Goal: Information Seeking & Learning: Check status

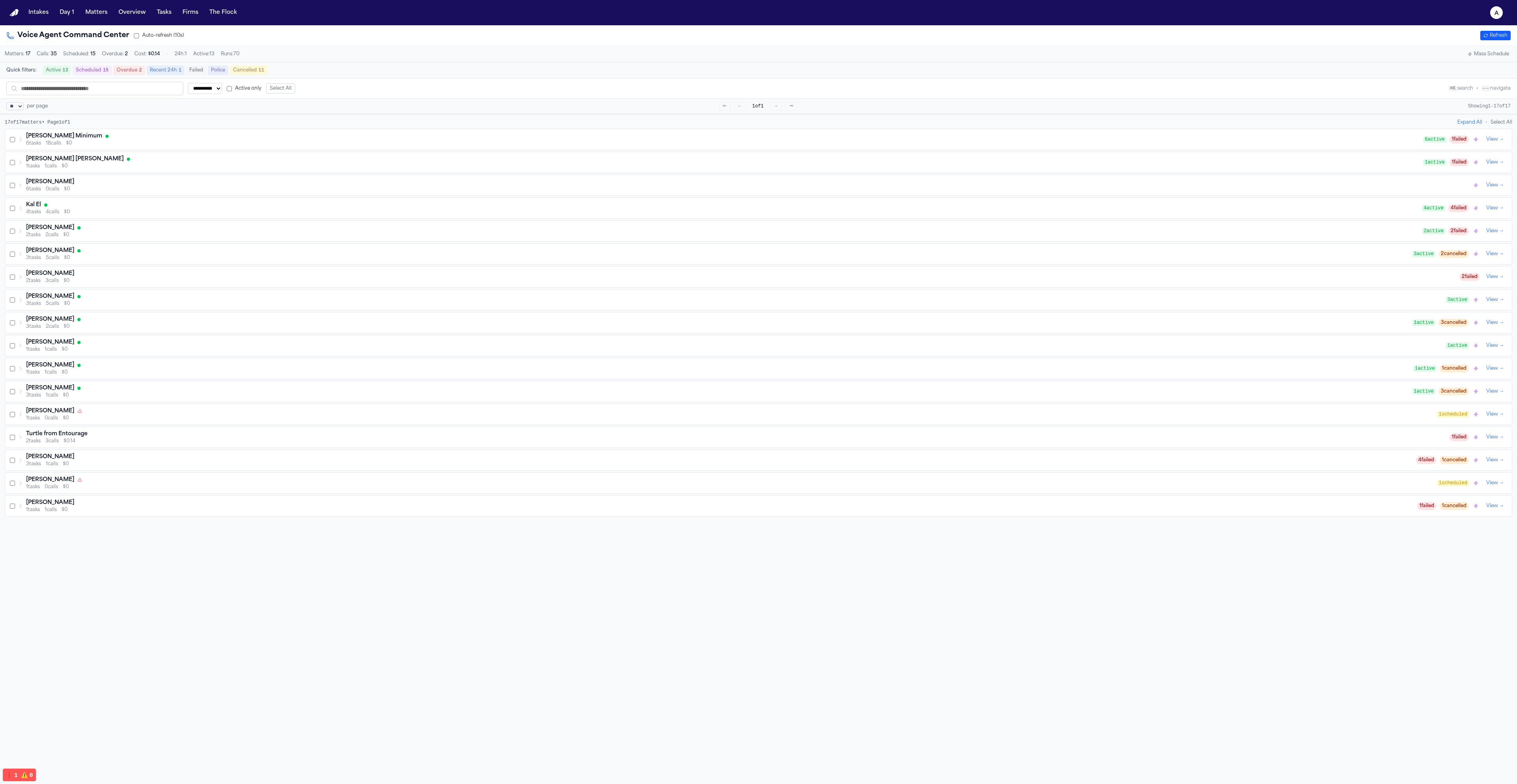
select select "**"
click at [115, 12] on button "Overview" at bounding box center [132, 12] width 34 height 14
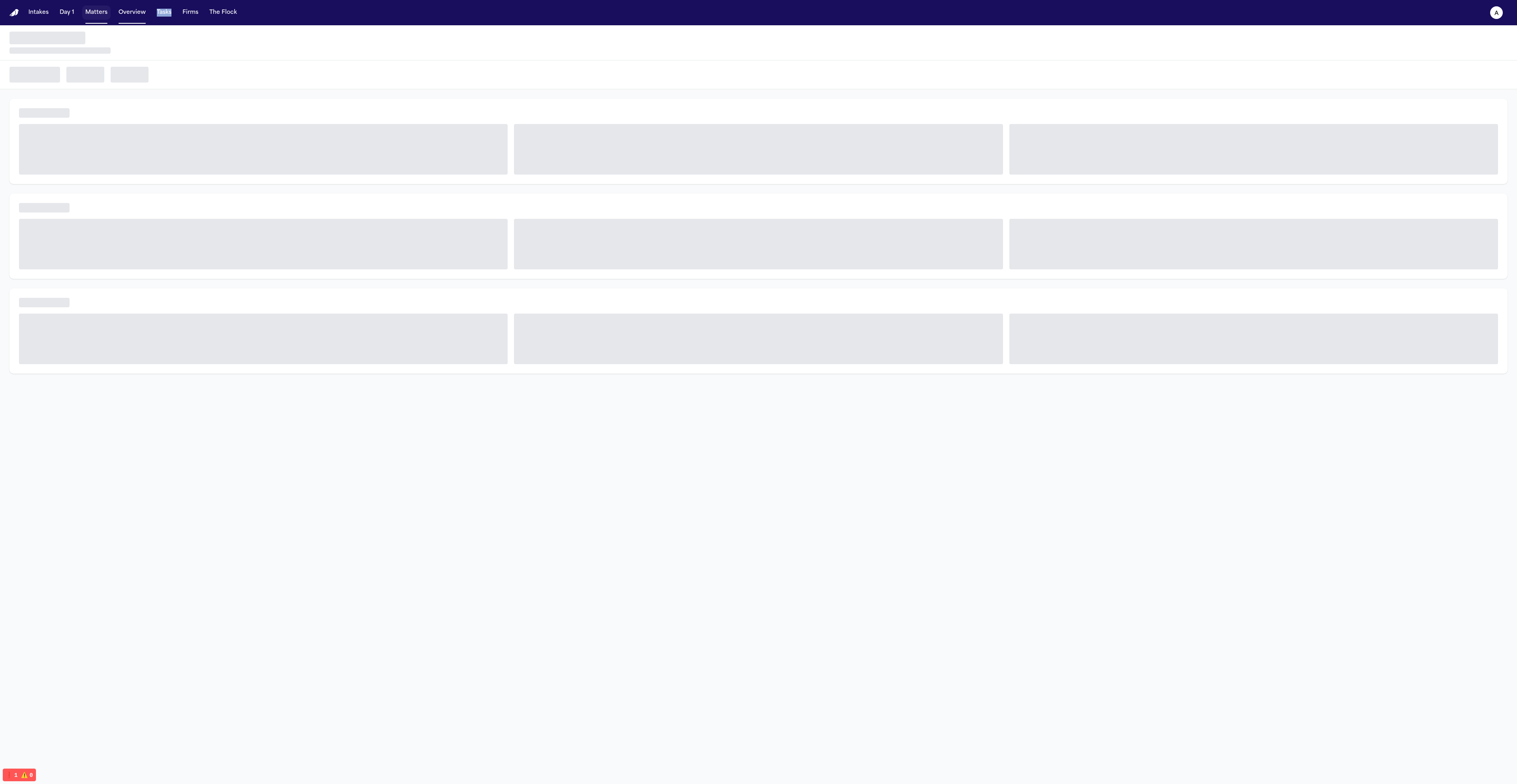
click at [88, 15] on button "Matters" at bounding box center [97, 12] width 28 height 14
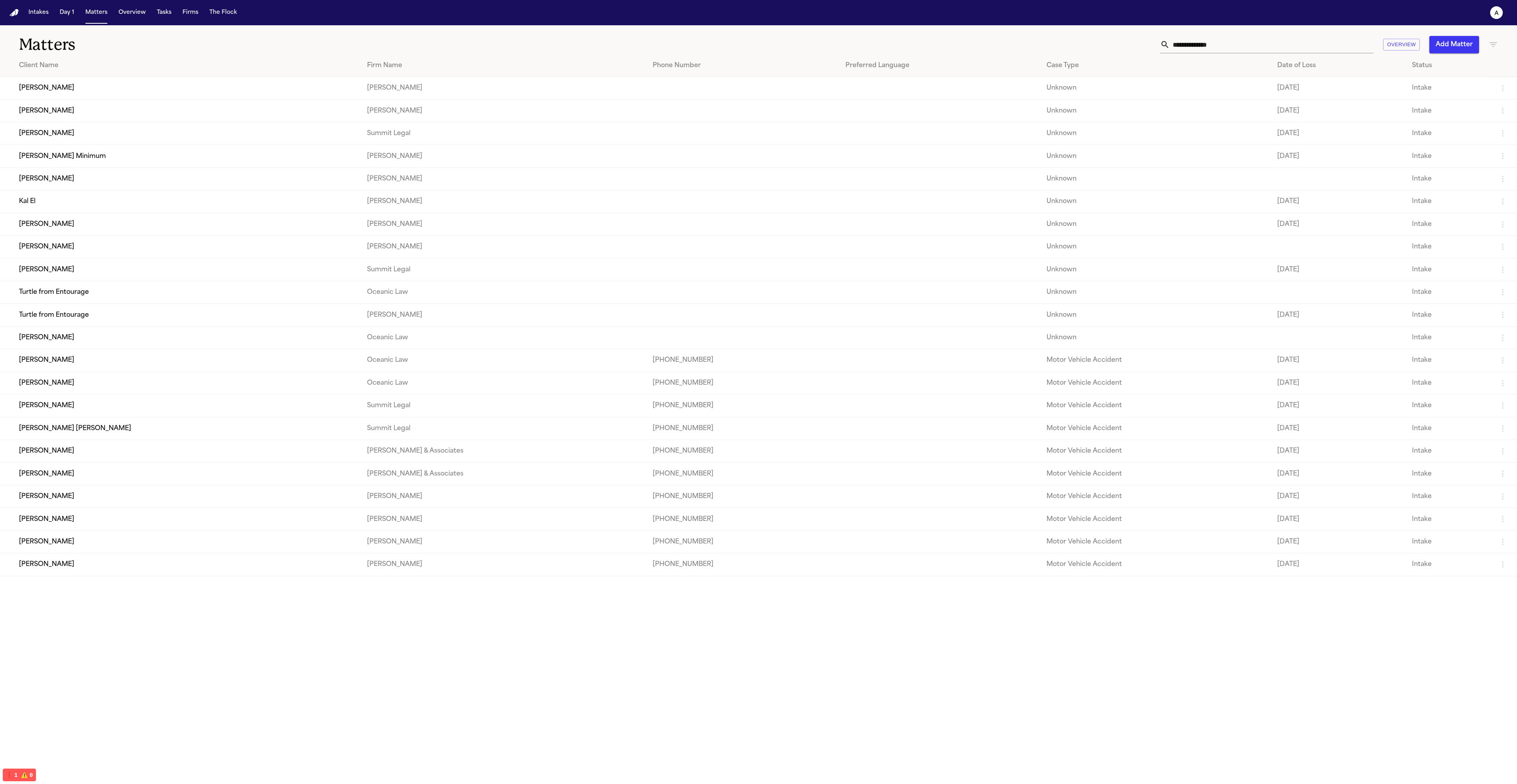
click at [53, 92] on td "[PERSON_NAME]" at bounding box center [180, 88] width 360 height 22
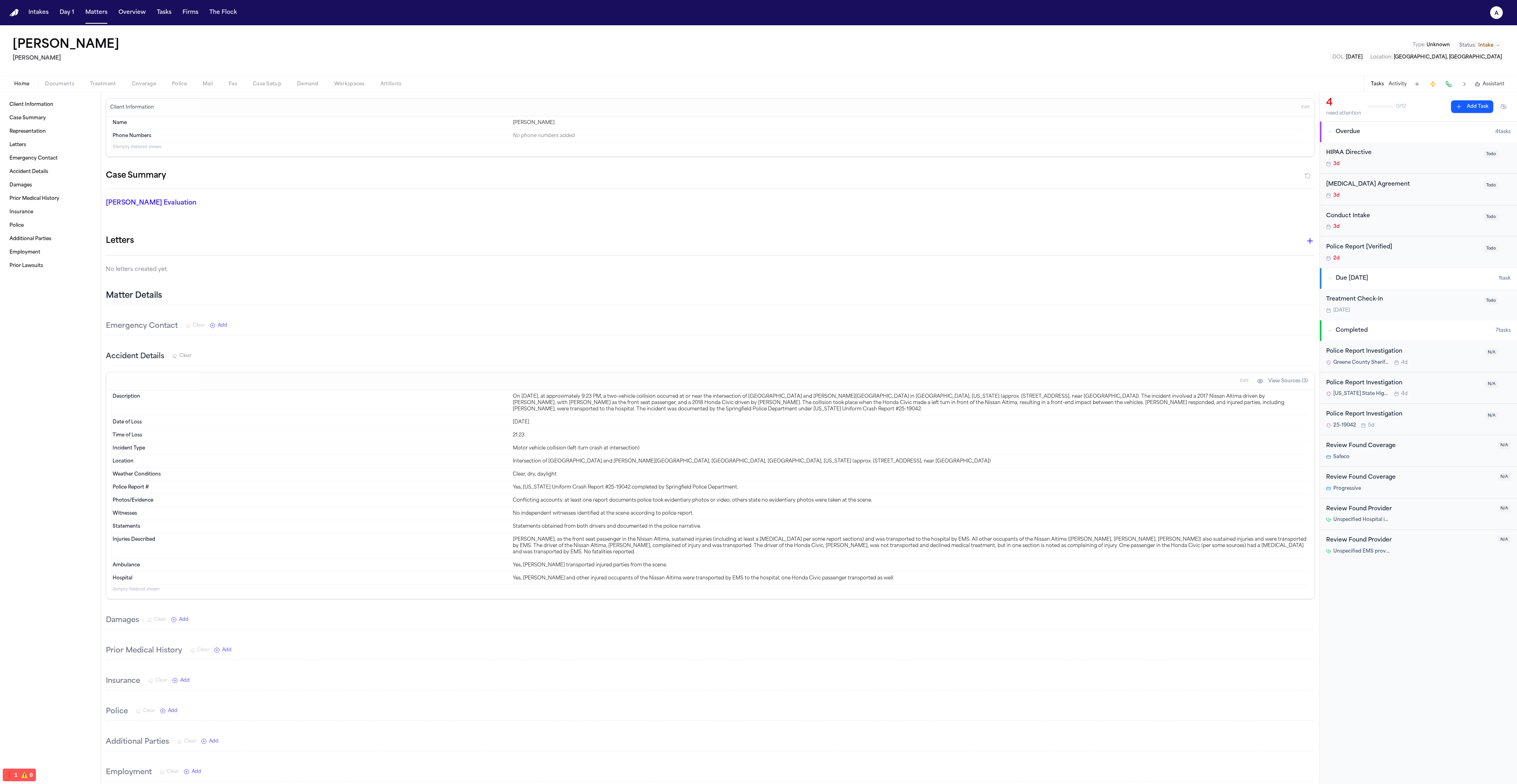
click at [191, 85] on button "Police" at bounding box center [179, 84] width 31 height 9
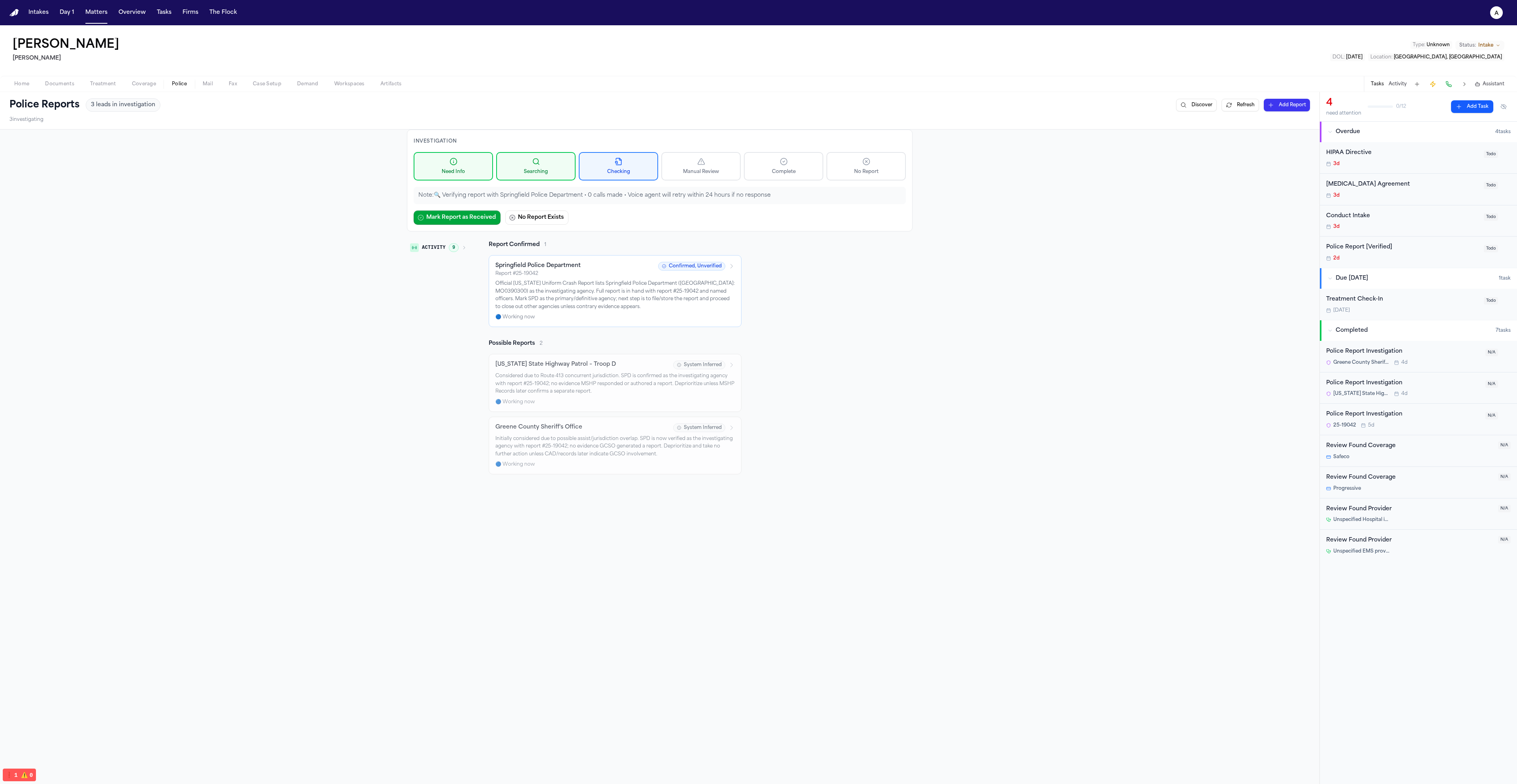
click at [577, 290] on p "Official [US_STATE] Uniform Crash Report lists Springfield Police Department ([…" at bounding box center [615, 295] width 240 height 31
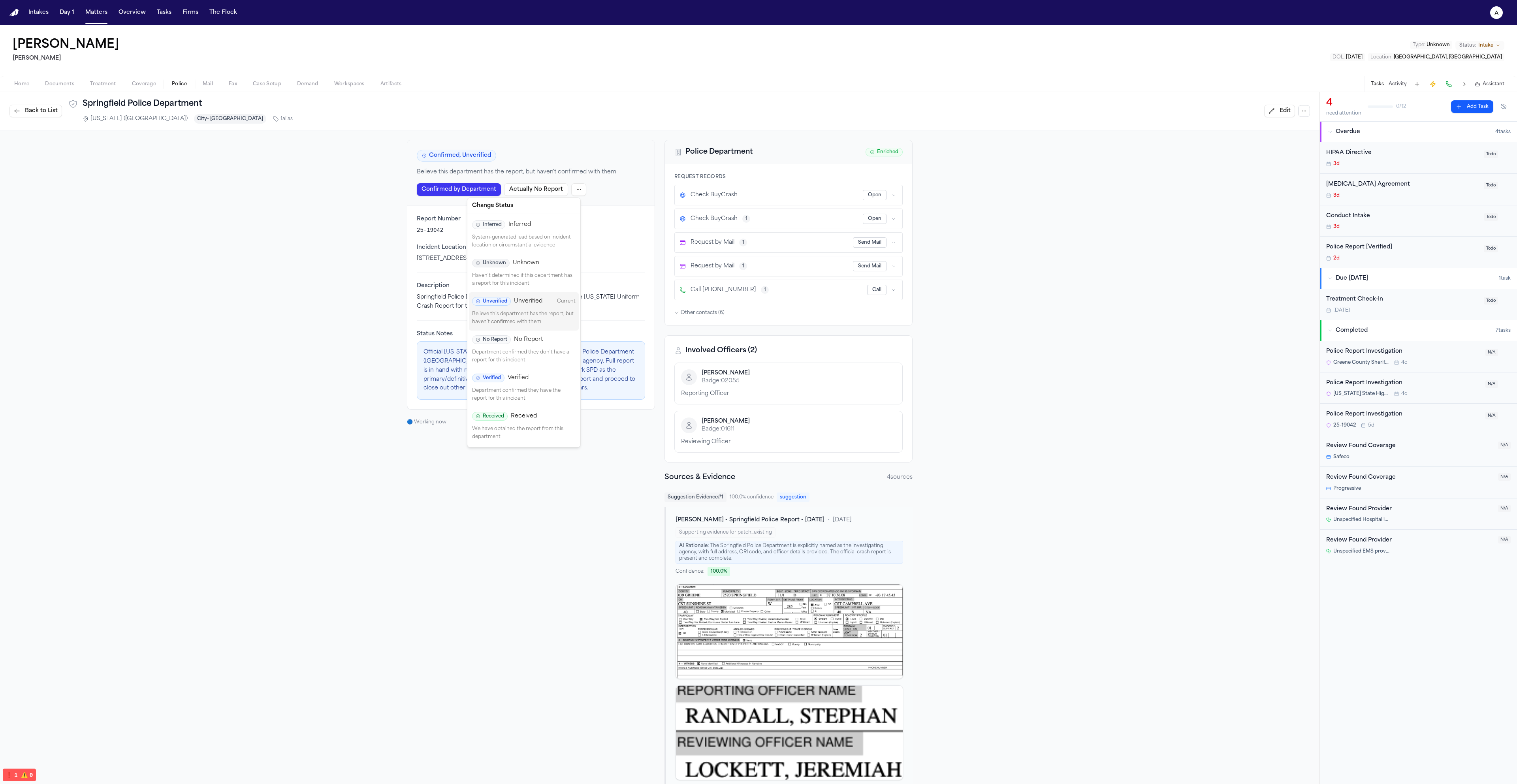
click at [577, 183] on html "Intakes Day 1 Matters Overview Tasks Firms The Flock a Isabella Avila Kurtz Ril…" at bounding box center [758, 392] width 1517 height 784
click at [534, 303] on span "Unverified" at bounding box center [528, 301] width 28 height 8
click at [572, 189] on html "Intakes Day 1 Matters Overview Tasks Firms The Flock a Isabella Avila Kurtz Ril…" at bounding box center [758, 392] width 1517 height 784
click at [531, 318] on p "Believe this department has the report, but haven't confirmed with them" at bounding box center [524, 318] width 104 height 15
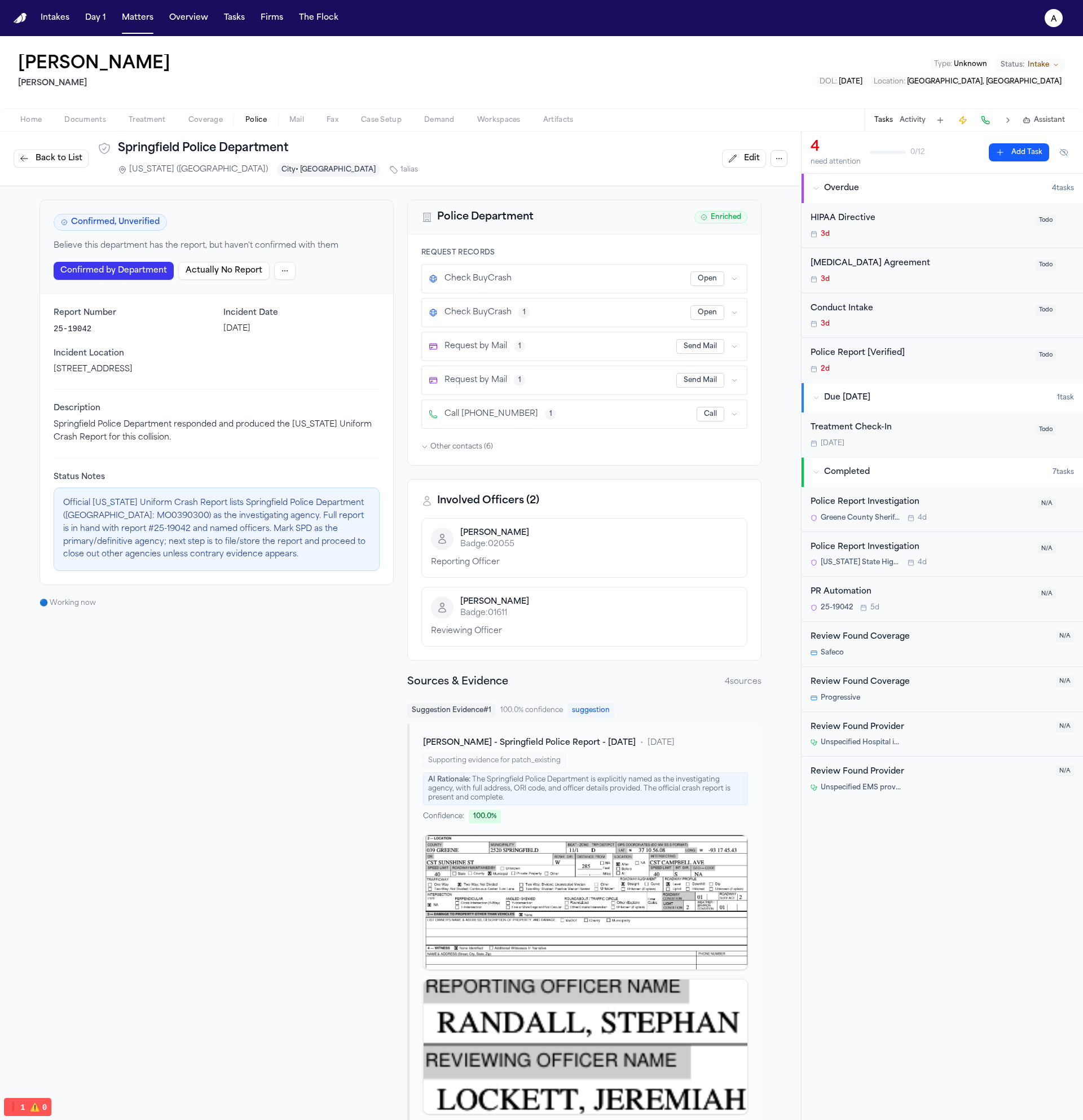
click at [283, 274] on html "Intakes Day 1 Matters Overview Tasks Firms The Flock a Isabella Avila Kurtz Ril…" at bounding box center [542, 560] width 1083 height 1120
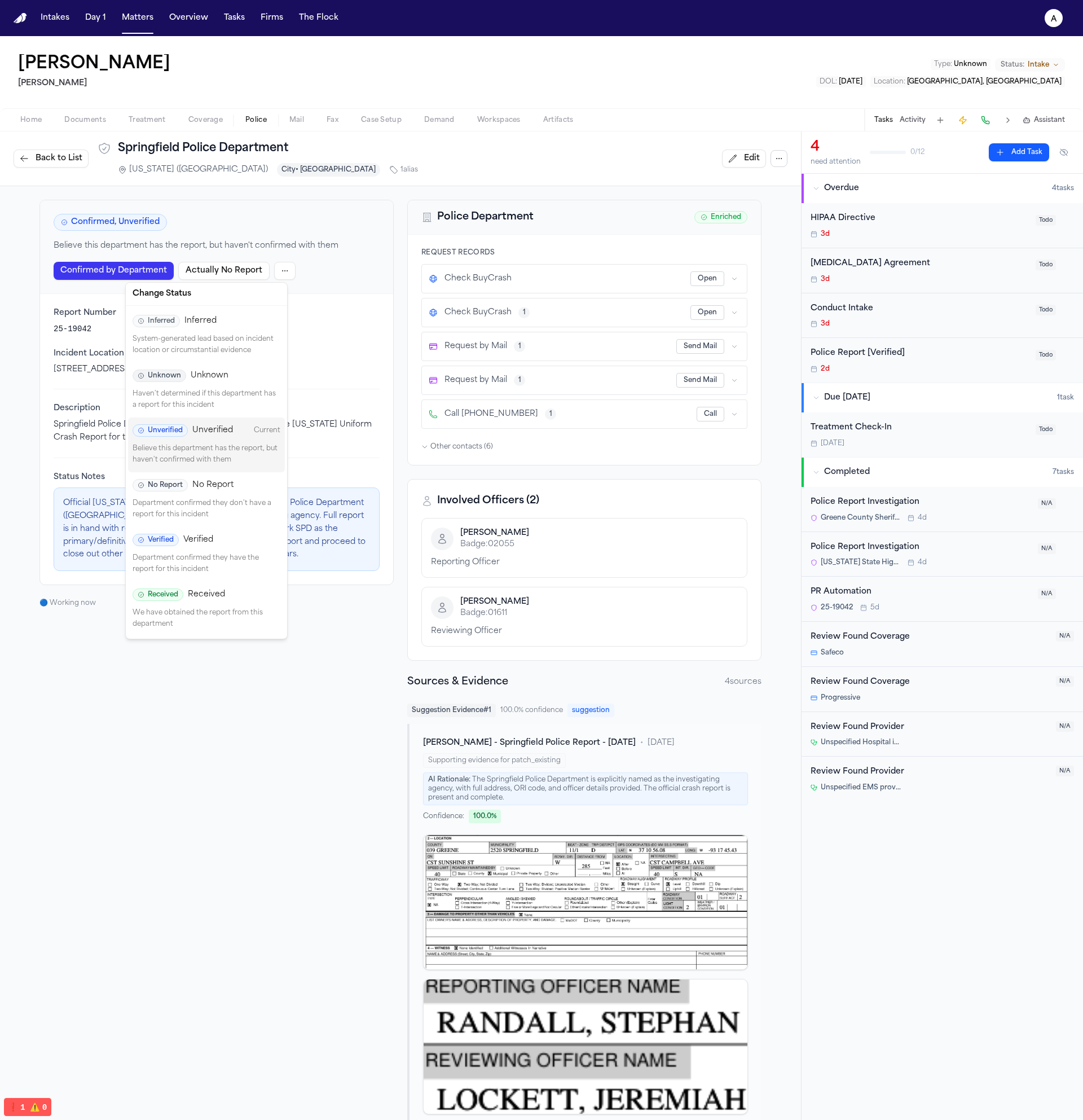
click at [225, 450] on p "Believe this department has the report, but haven't confirmed with them" at bounding box center [207, 454] width 148 height 22
click at [283, 268] on html "Intakes Day 1 Matters Overview Tasks Firms The Flock a Isabella Avila Kurtz Ril…" at bounding box center [542, 560] width 1083 height 1120
click at [207, 452] on p "Believe this department has the report, but haven't confirmed with them" at bounding box center [207, 454] width 148 height 22
click at [272, 271] on html "Police report updated successfully Police reports refreshed and orchestration t…" at bounding box center [542, 560] width 1083 height 1120
click at [227, 456] on p "Believe this department has the report, but haven't confirmed with them" at bounding box center [207, 455] width 148 height 22
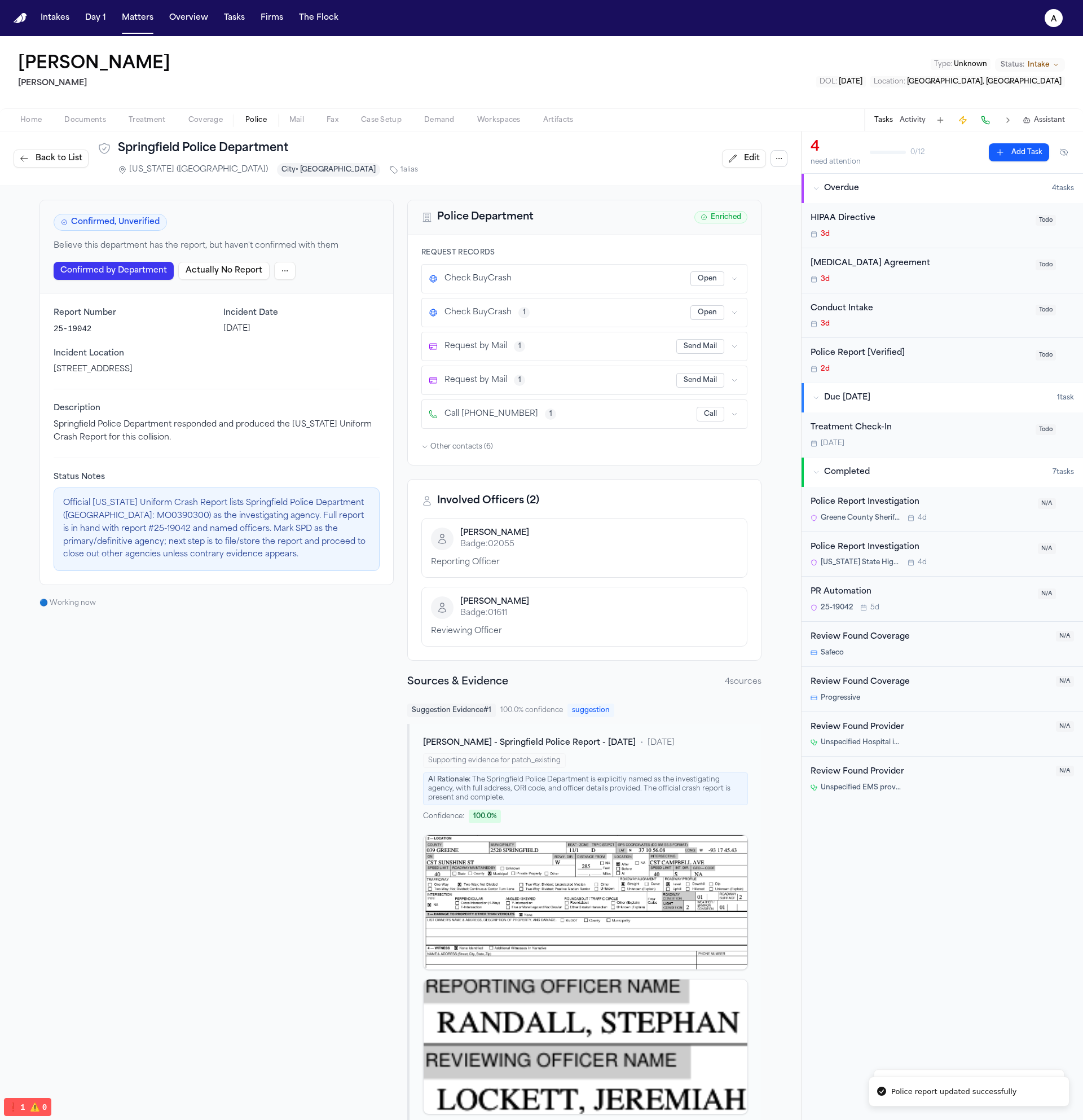
click at [282, 271] on html "Police report updated successfully Police reports refreshed and orchestration t…" at bounding box center [542, 560] width 1083 height 1120
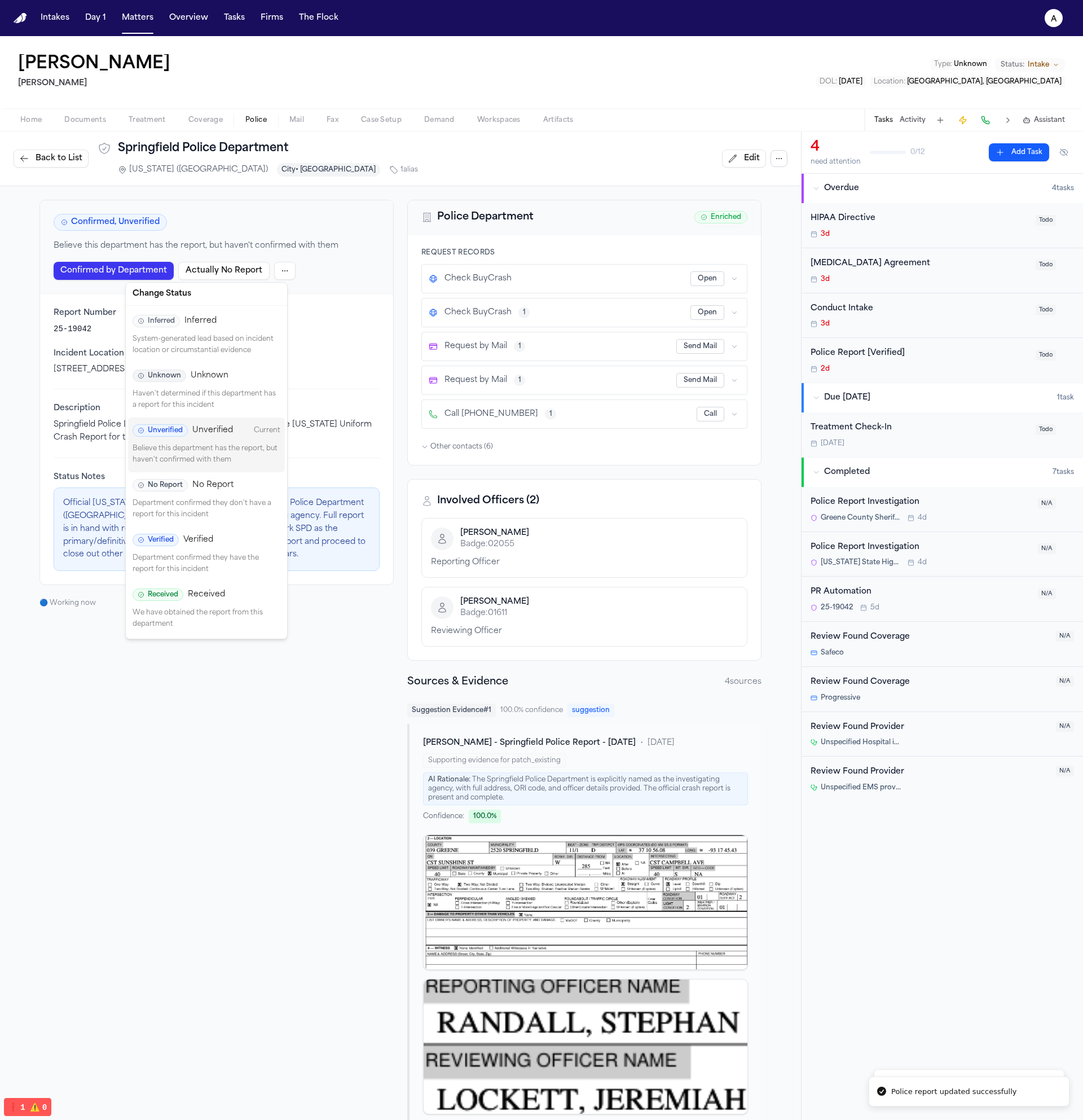
click at [231, 462] on p "Believe this department has the report, but haven't confirmed with them" at bounding box center [207, 454] width 148 height 22
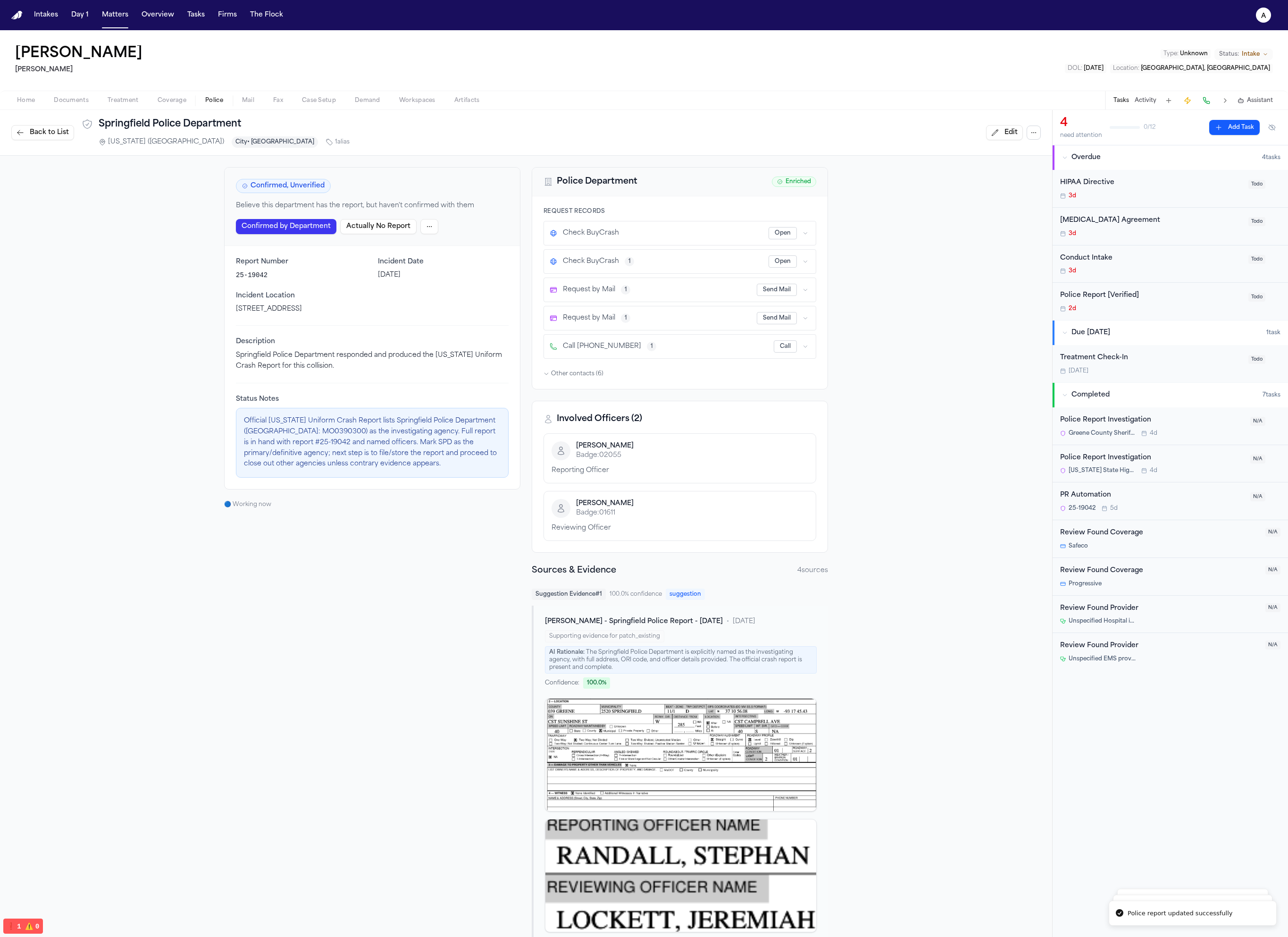
click at [437, 227] on div "Confirmed by Department Actually No Report" at bounding box center [372, 226] width 273 height 15
click at [427, 227] on html "Police report updated successfully Police reports refreshed and orchestration t…" at bounding box center [644, 468] width 1288 height 937
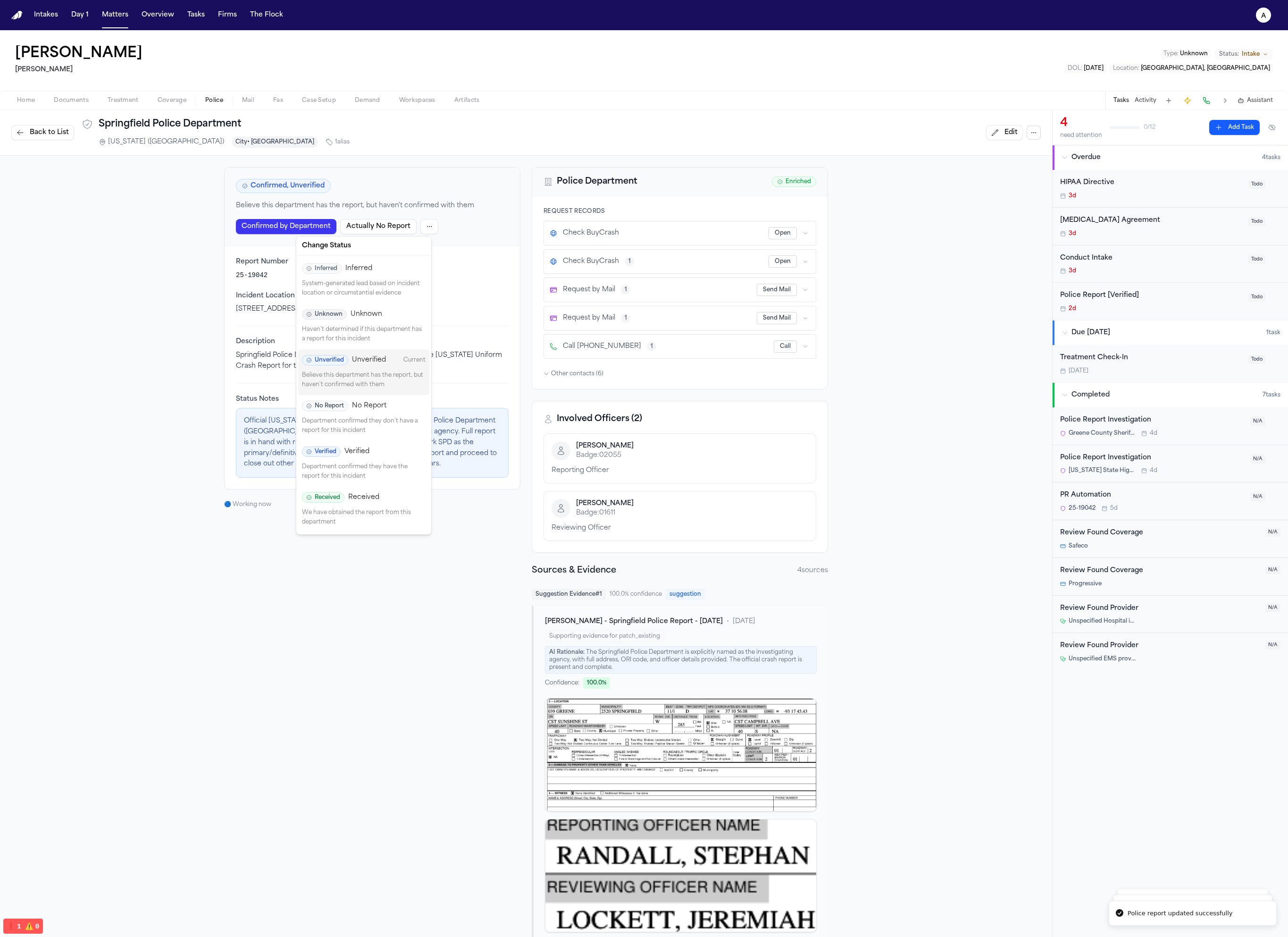
click at [365, 369] on div "Unverified Unverified Current Believe this department has the report, but haven…" at bounding box center [364, 371] width 131 height 46
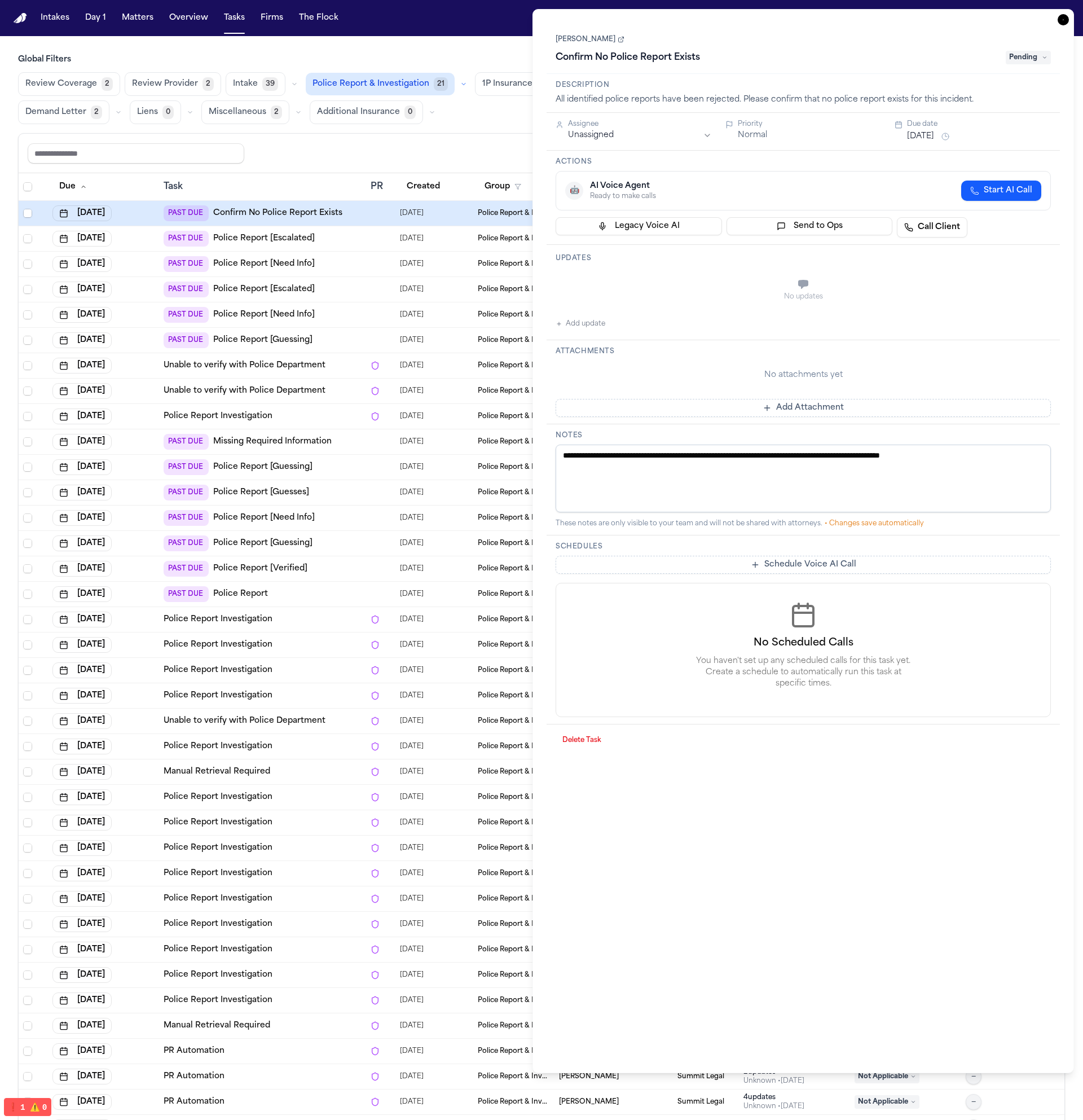
click at [114, 24] on div "Intakes Day 1 Matters Overview Tasks Firms The Flock" at bounding box center [189, 18] width 307 height 20
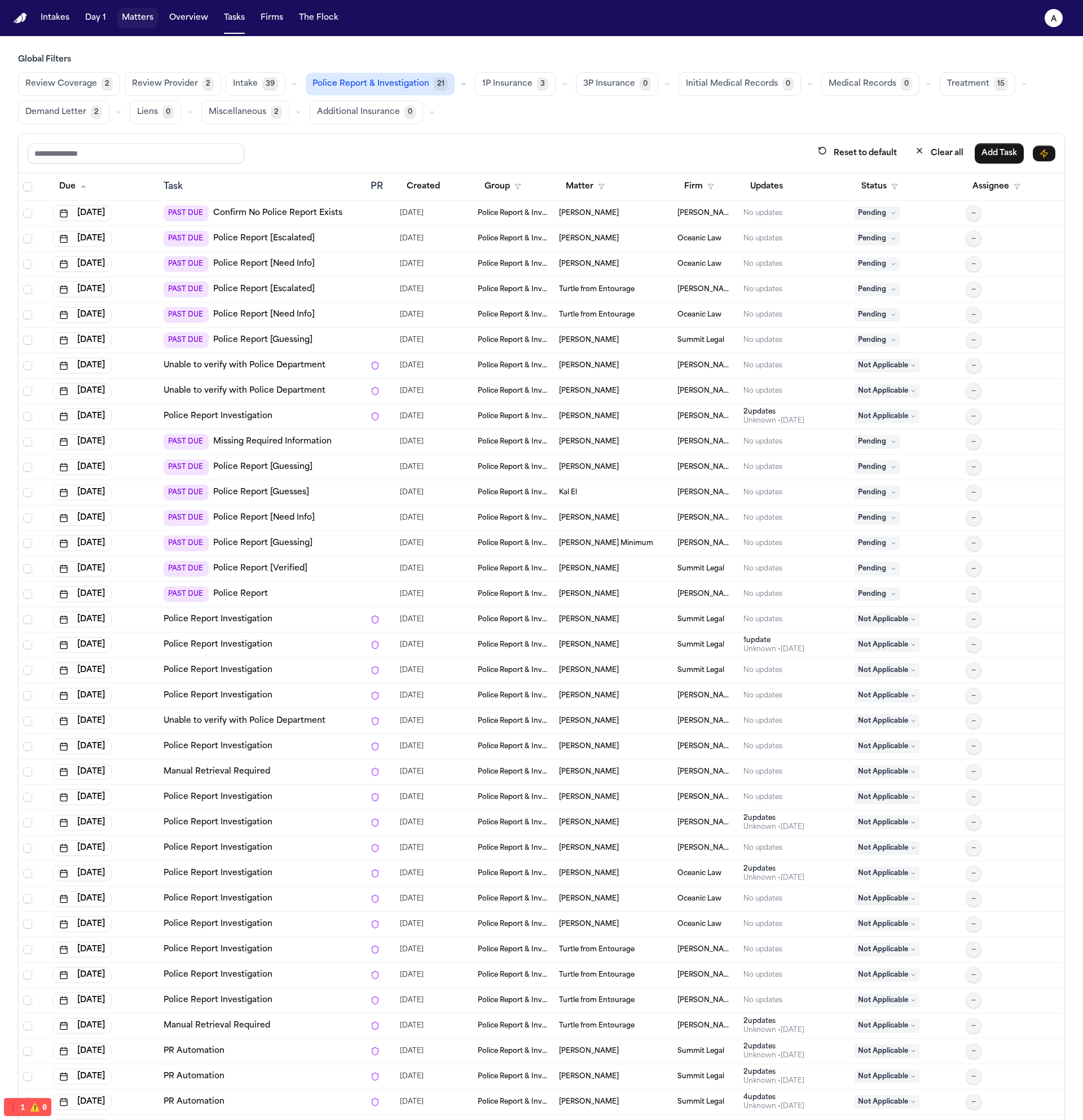
click at [121, 23] on button "Matters" at bounding box center [138, 18] width 40 height 20
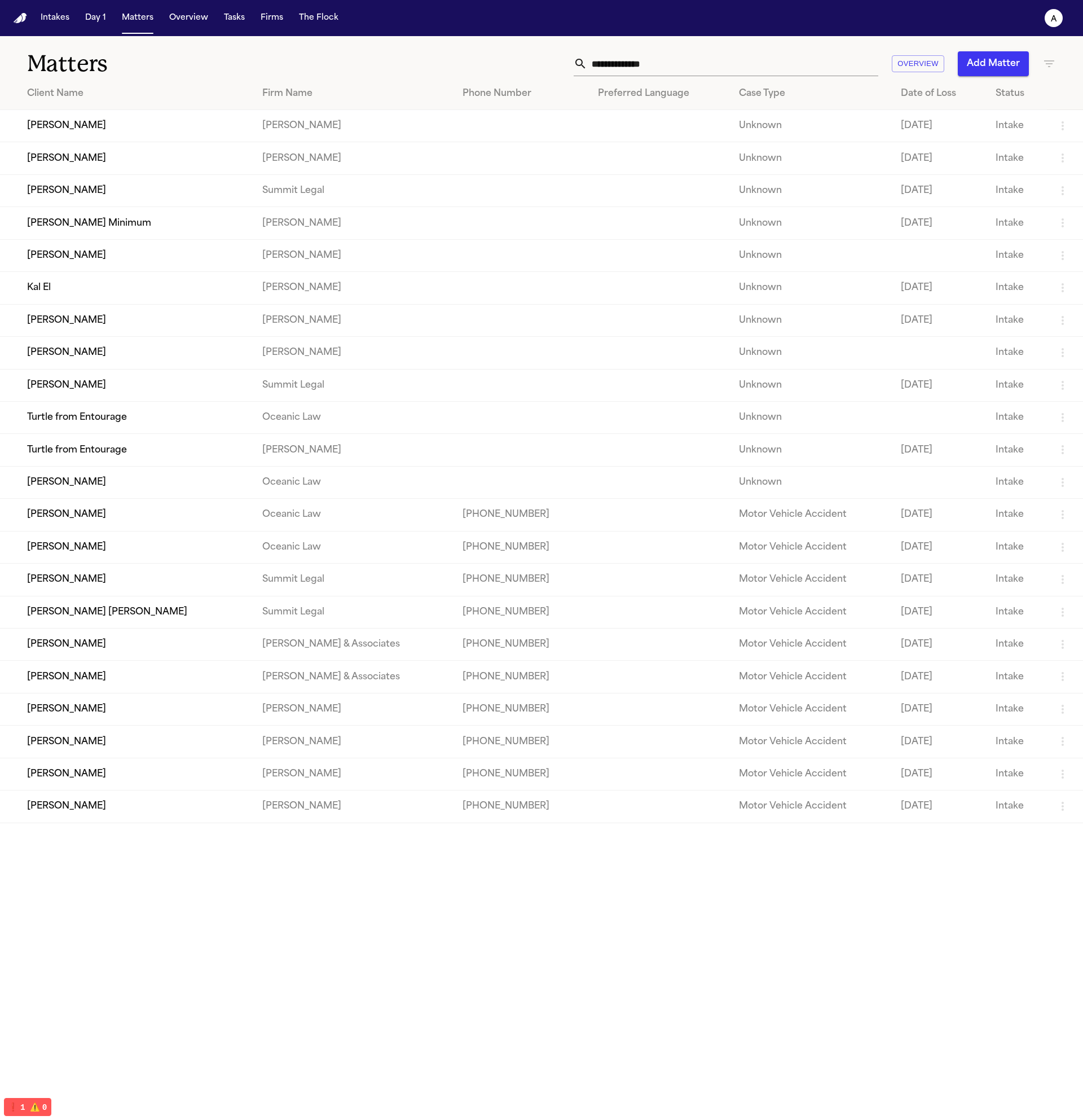
click at [161, 127] on td "[PERSON_NAME]" at bounding box center [126, 126] width 253 height 32
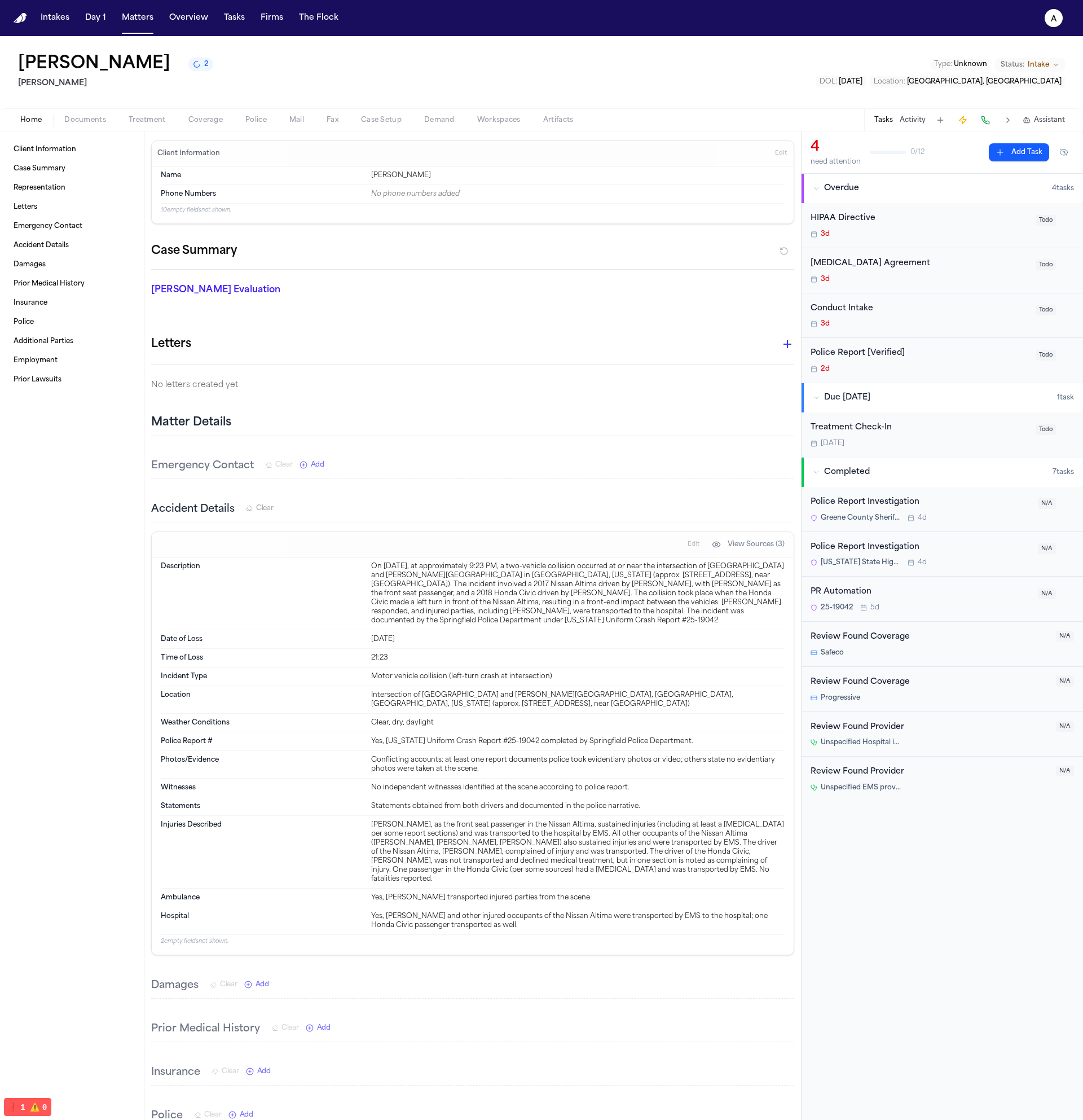
click at [266, 117] on button "Police" at bounding box center [256, 120] width 44 height 13
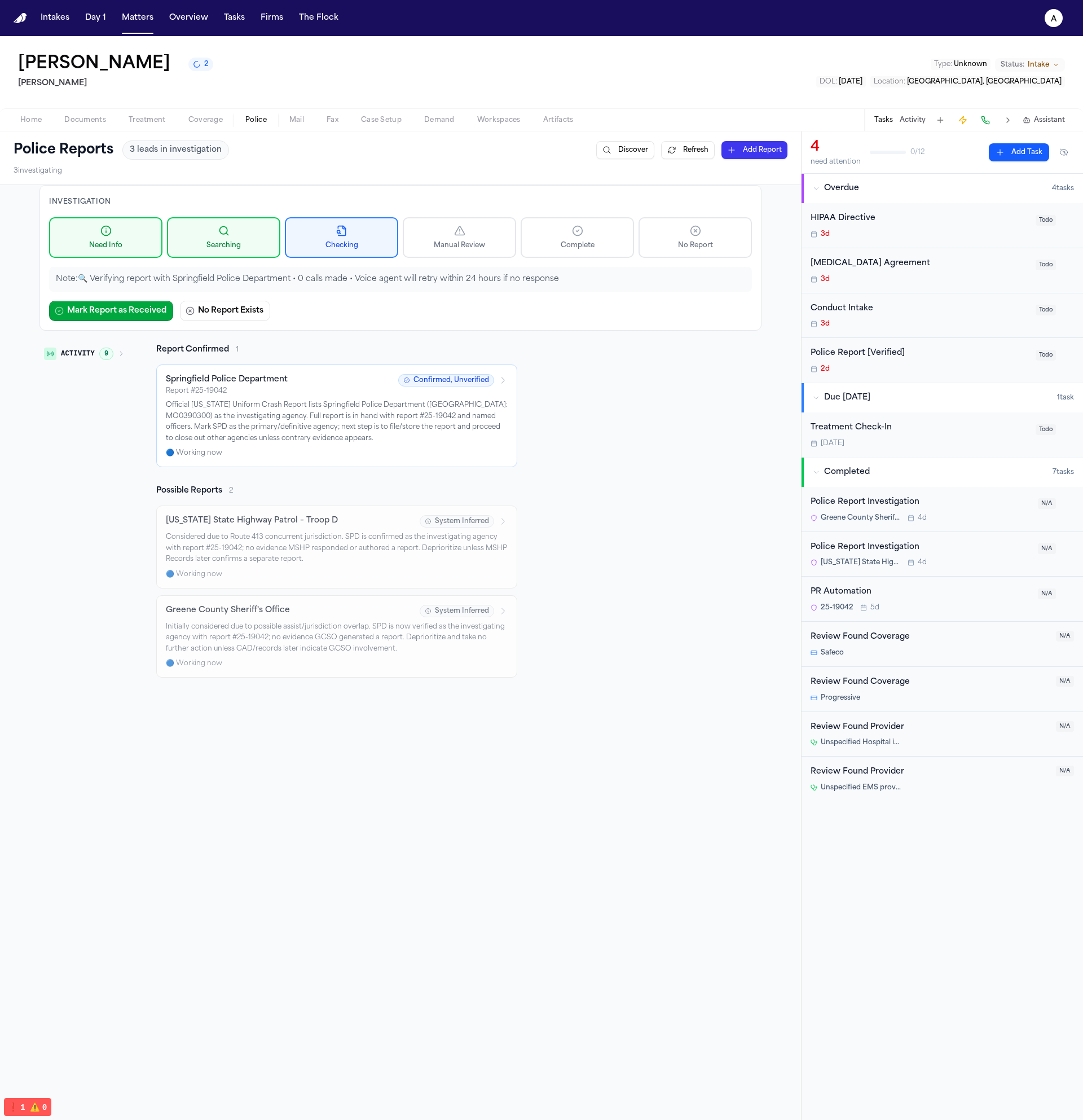
click at [291, 404] on p "Official [US_STATE] Uniform Crash Report lists Springfield Police Department ([…" at bounding box center [336, 422] width 342 height 44
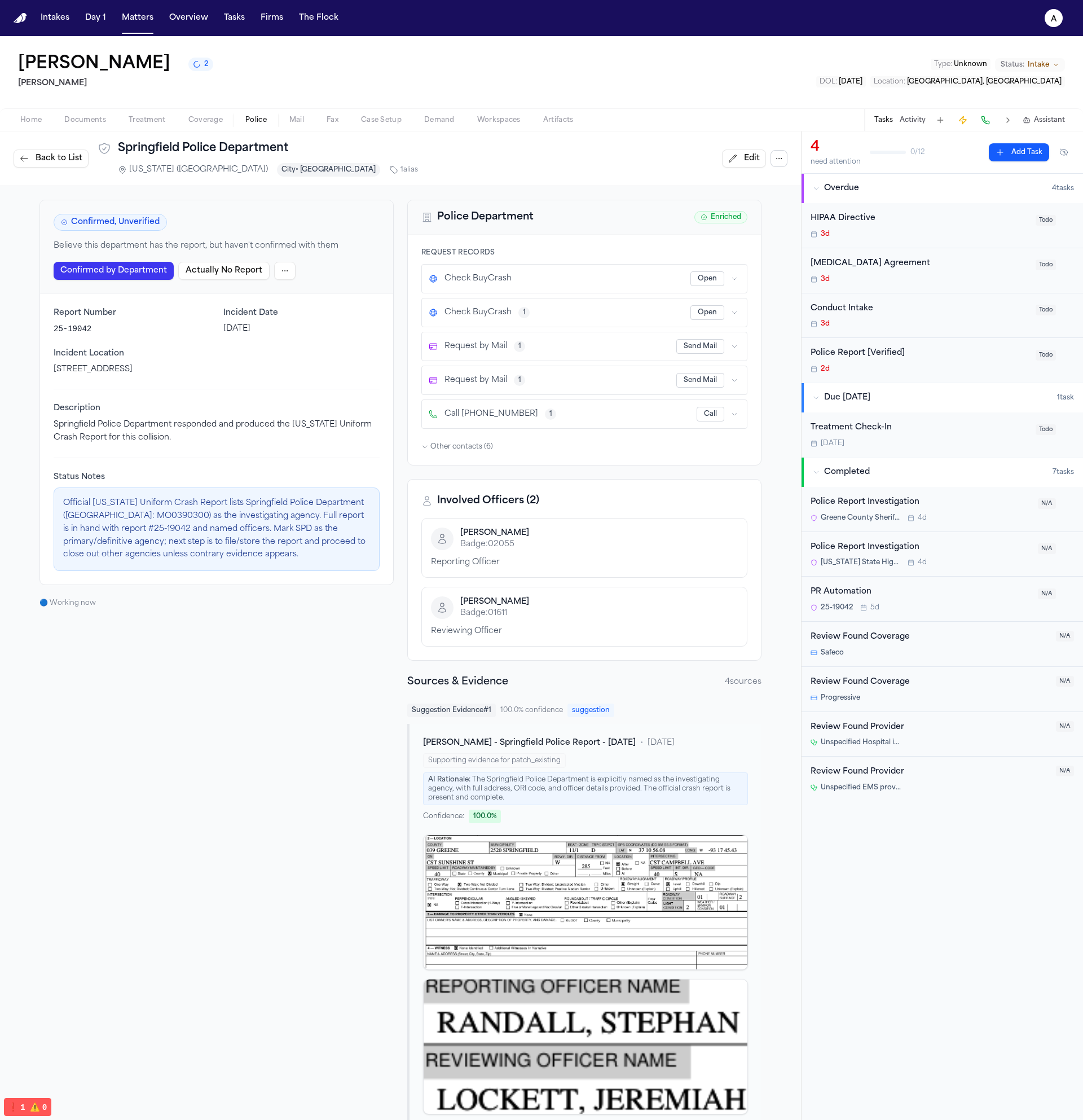
click at [285, 271] on html "Intakes Day 1 Matters Overview Tasks Firms The Flock a [PERSON_NAME] 2 [PERSON_…" at bounding box center [542, 560] width 1083 height 1120
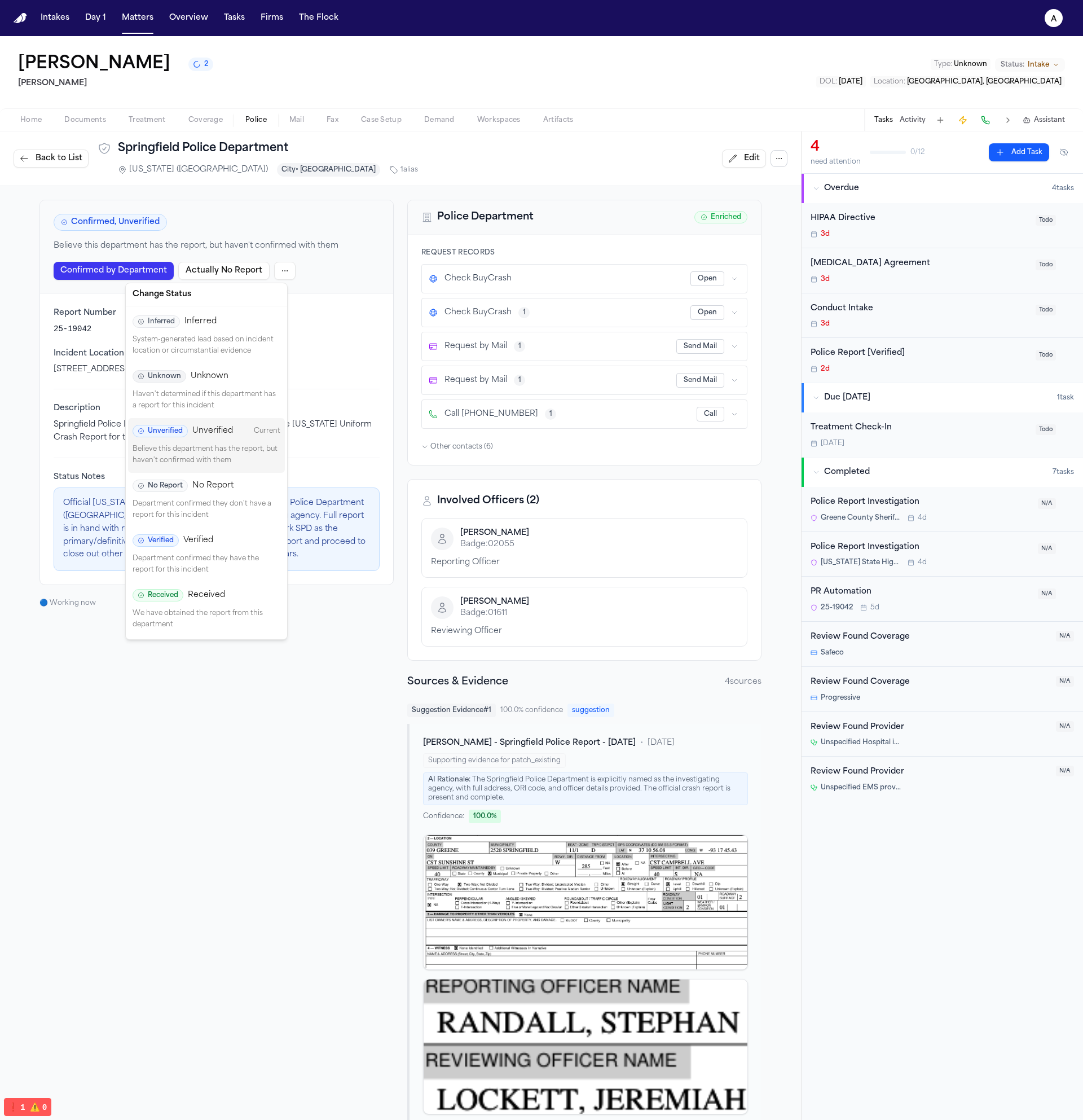
click at [224, 448] on p "Believe this department has the report, but haven't confirmed with them" at bounding box center [207, 455] width 148 height 22
click at [283, 277] on html "Police report updated successfully Police reports refreshed and orchestration t…" at bounding box center [542, 560] width 1083 height 1120
click at [246, 432] on div "Unverified Unverified Current" at bounding box center [207, 431] width 148 height 13
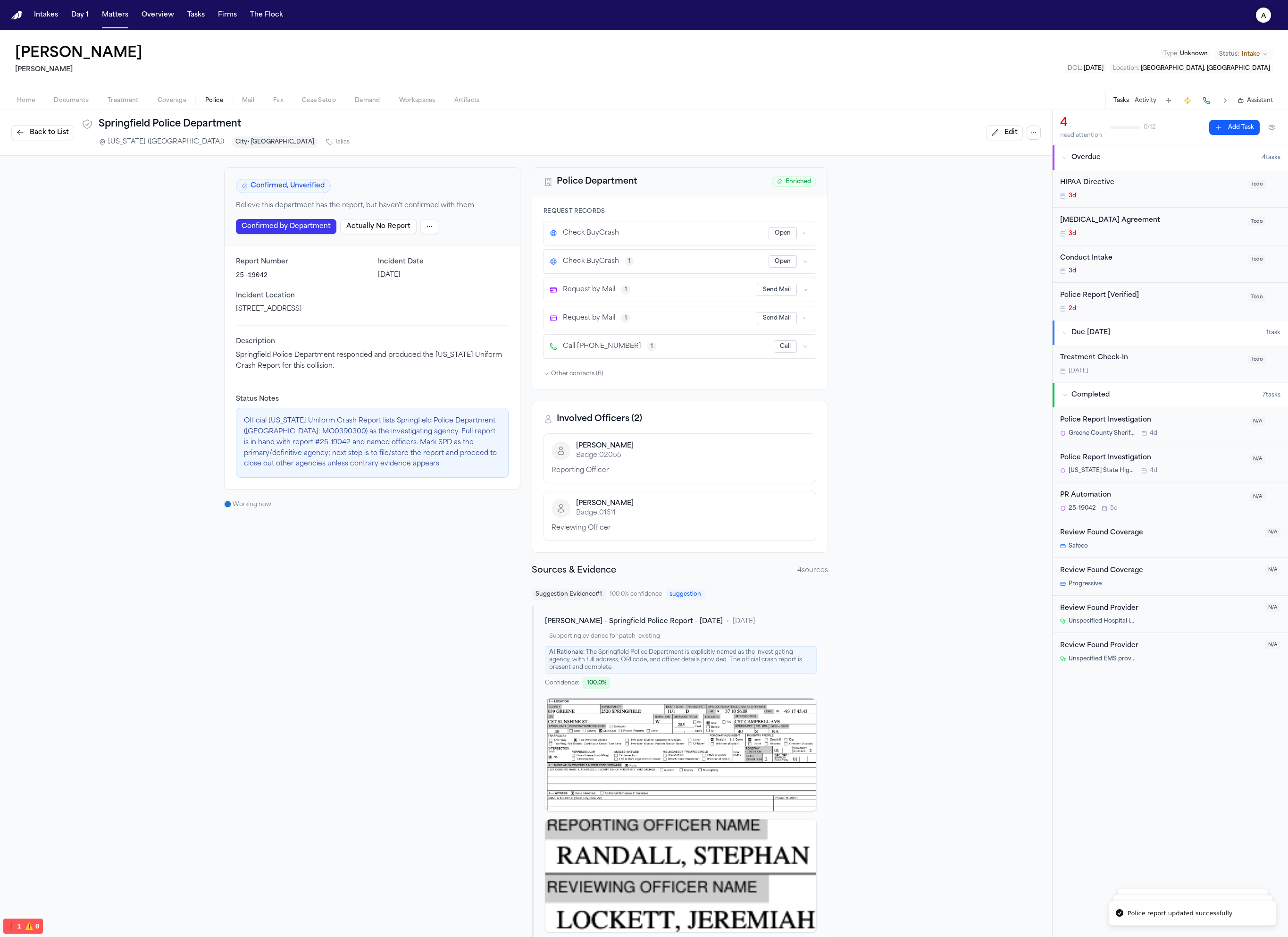
click at [905, 18] on text "a" at bounding box center [1263, 15] width 5 height 6
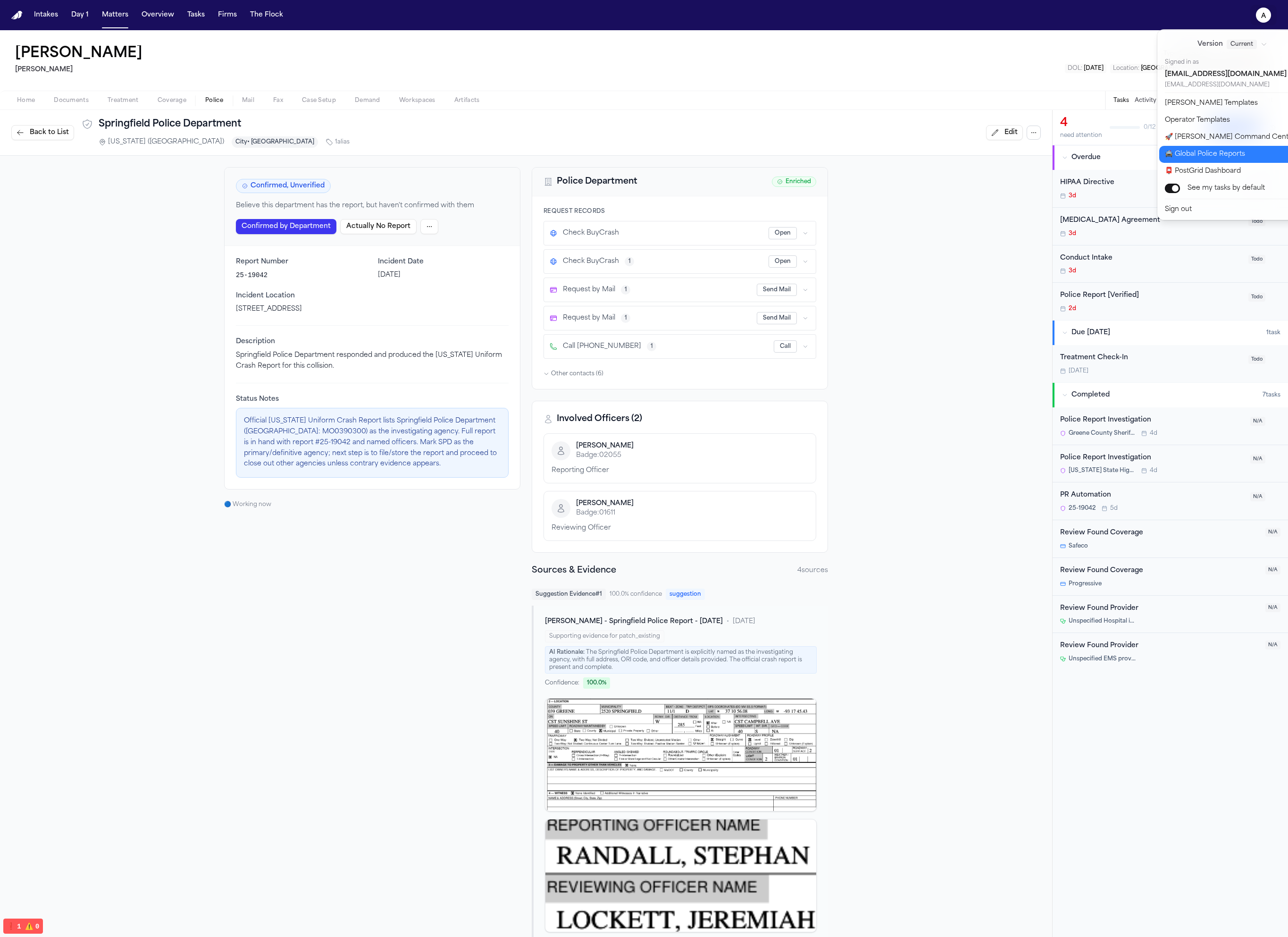
click at [905, 155] on button "🚔 Global Police Reports" at bounding box center [1237, 154] width 157 height 17
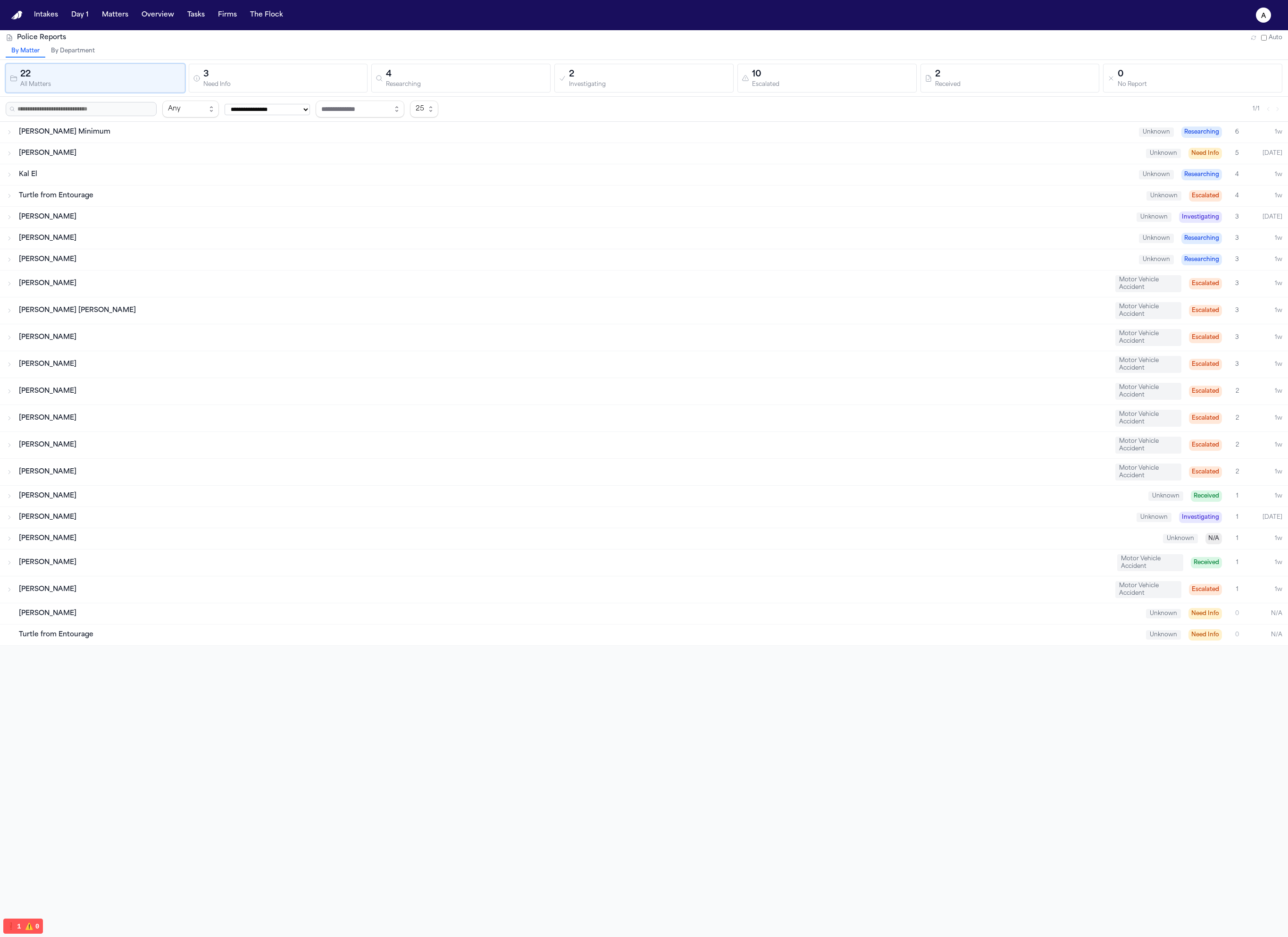
click at [905, 24] on button "a" at bounding box center [1264, 15] width 27 height 21
click at [905, 137] on button "🚀 [PERSON_NAME] Command Center" at bounding box center [1237, 137] width 157 height 17
select select "**"
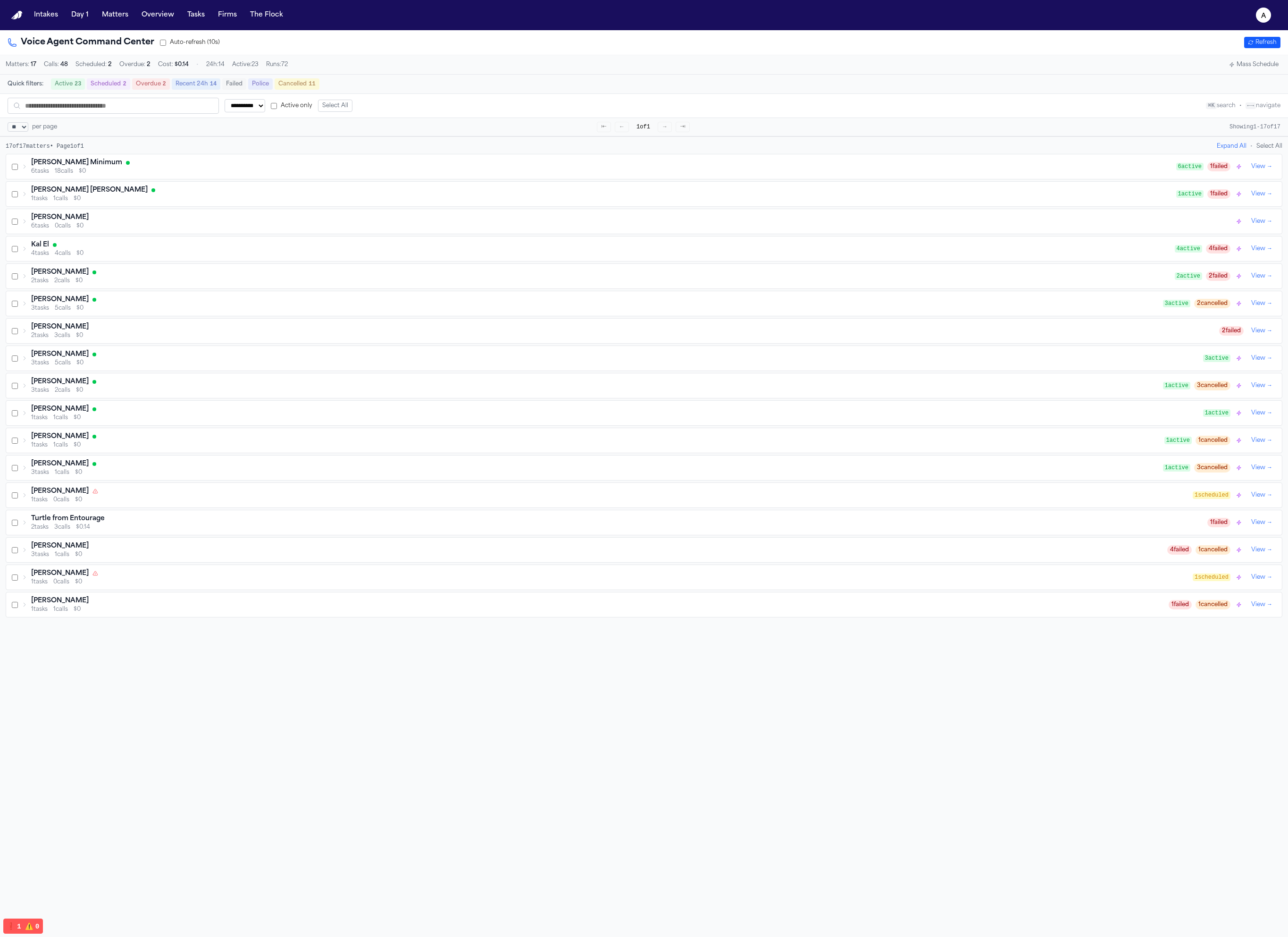
click at [905, 67] on button "Mass Schedule" at bounding box center [1254, 65] width 57 height 11
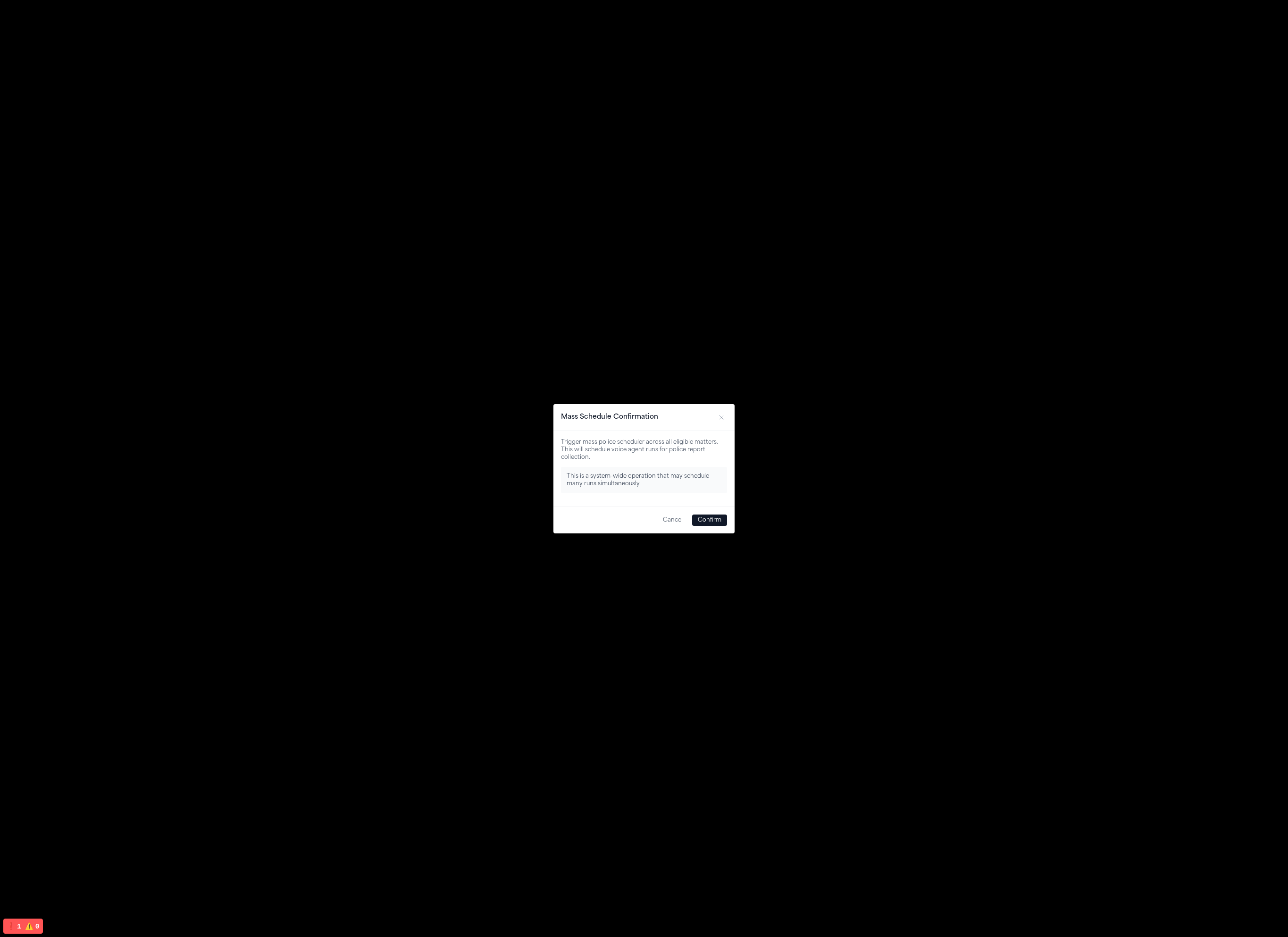
click at [717, 519] on button "Confirm" at bounding box center [710, 520] width 35 height 11
